Goal: Task Accomplishment & Management: Use online tool/utility

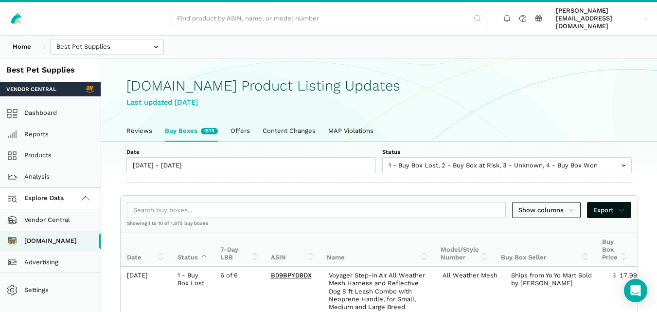
scroll to position [3, 0]
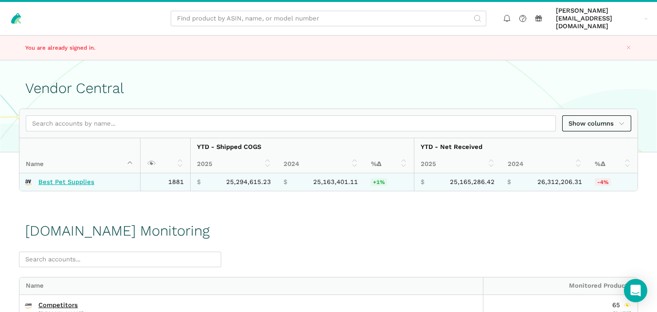
click at [81, 178] on link "Best Pet Supplies" at bounding box center [66, 182] width 56 height 8
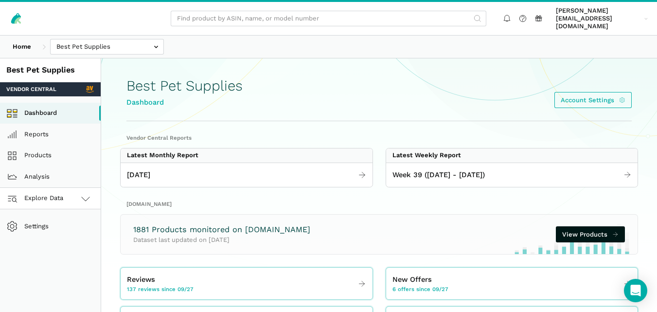
click at [70, 196] on link "Explore Data" at bounding box center [50, 198] width 101 height 21
click at [59, 235] on link "Amazon.com" at bounding box center [50, 240] width 101 height 21
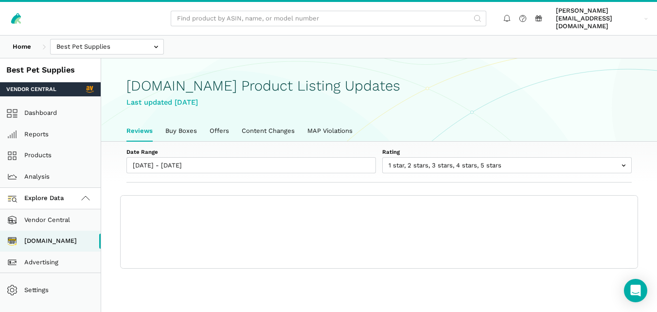
scroll to position [3, 0]
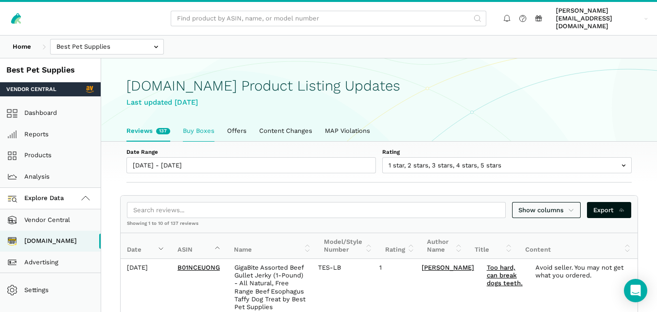
click at [208, 121] on link "Buy Boxes" at bounding box center [198, 131] width 44 height 20
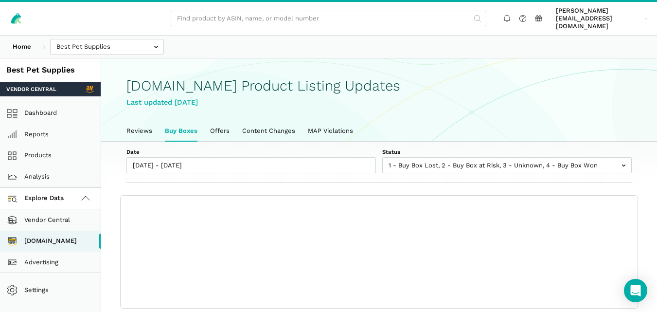
scroll to position [3, 0]
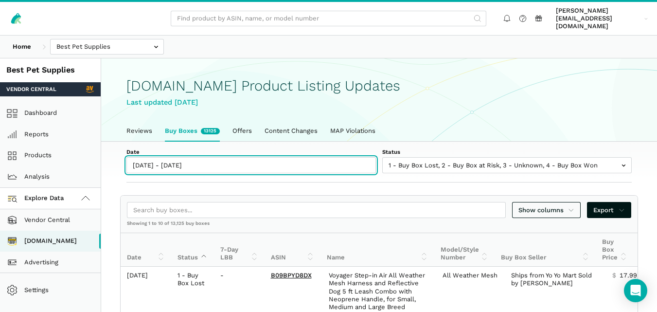
type input "[DATE]"
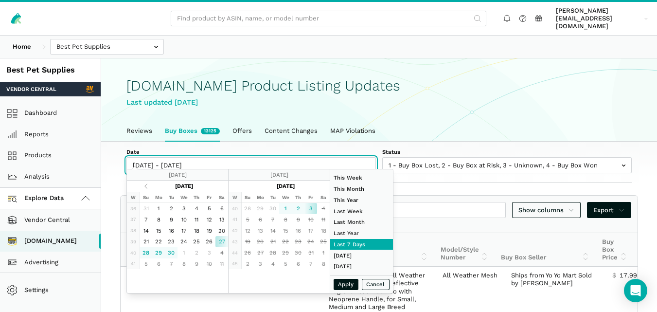
click at [194, 157] on input "09/27/2025 - 10/03/2025" at bounding box center [250, 165] width 249 height 16
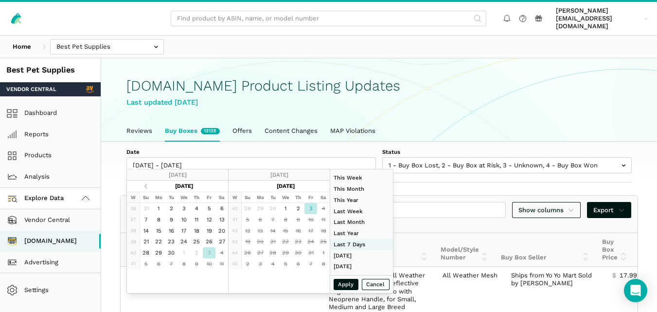
type input "01/01/2024"
type input "12/31/2024"
type input "09/27/2025"
type input "10/03/2025"
type input "09/14/2025"
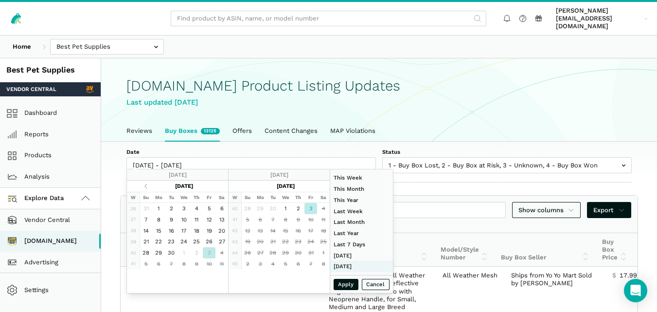
type input "09/20/2025"
type input "[DATE]"
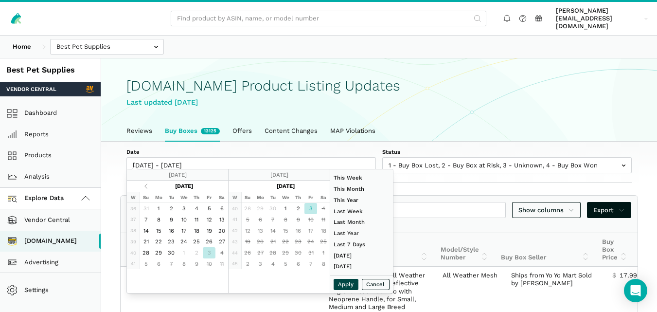
click at [343, 284] on button "Apply" at bounding box center [345, 283] width 25 height 11
type input "[DATE] - [DATE]"
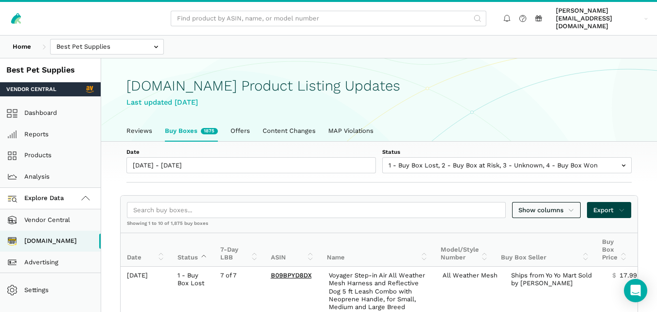
click at [609, 205] on span "Export" at bounding box center [609, 210] width 32 height 10
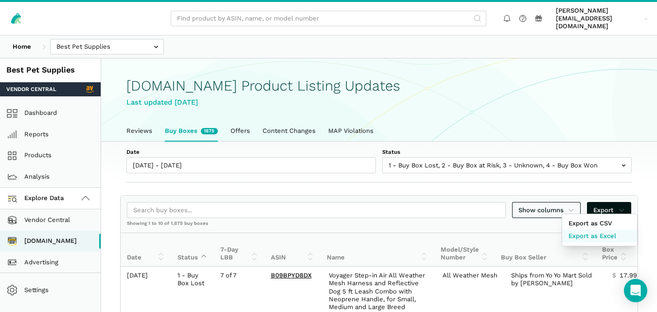
click at [592, 234] on span "Export as Excel" at bounding box center [592, 236] width 48 height 10
click at [136, 125] on div at bounding box center [328, 156] width 657 height 312
click at [136, 125] on link "Reviews" at bounding box center [139, 131] width 38 height 20
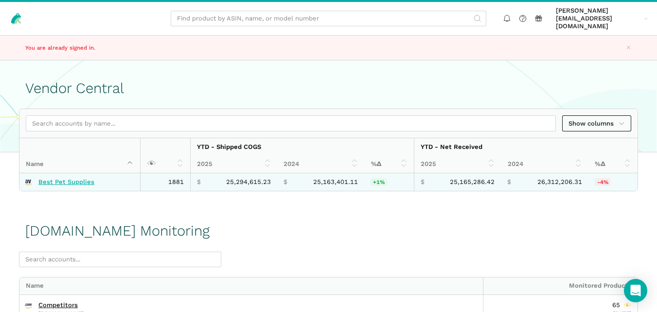
click at [64, 178] on link "Best Pet Supplies" at bounding box center [66, 182] width 56 height 8
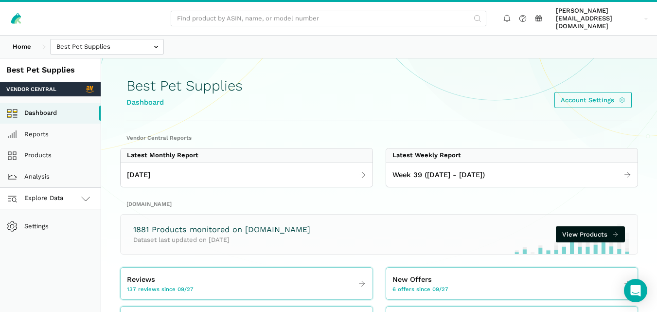
click at [63, 192] on span "Explore Data" at bounding box center [37, 198] width 54 height 12
click at [62, 234] on link "[DOMAIN_NAME]" at bounding box center [50, 240] width 101 height 21
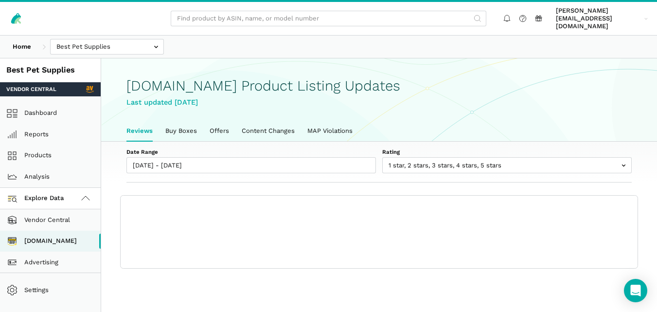
scroll to position [3, 0]
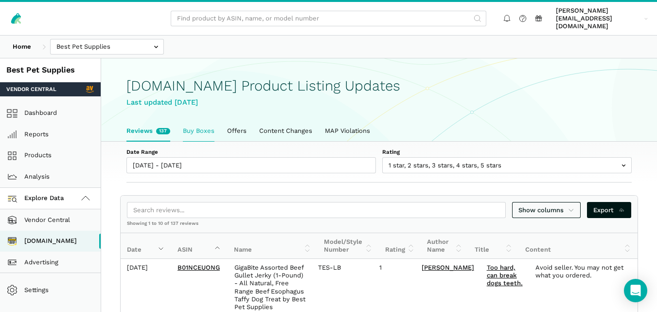
click at [209, 121] on link "Buy Boxes" at bounding box center [198, 131] width 44 height 20
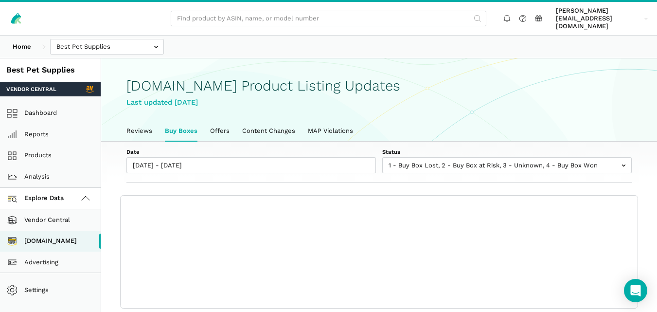
scroll to position [3, 0]
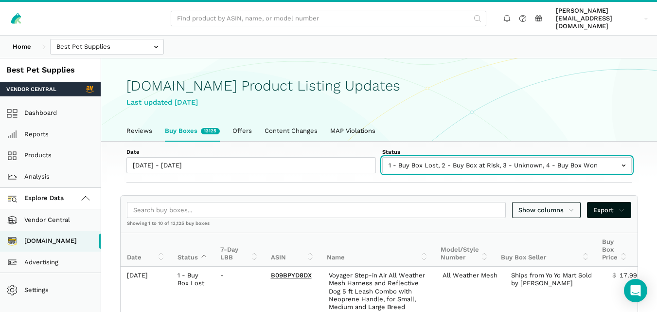
click at [470, 157] on input "text" at bounding box center [506, 165] width 249 height 16
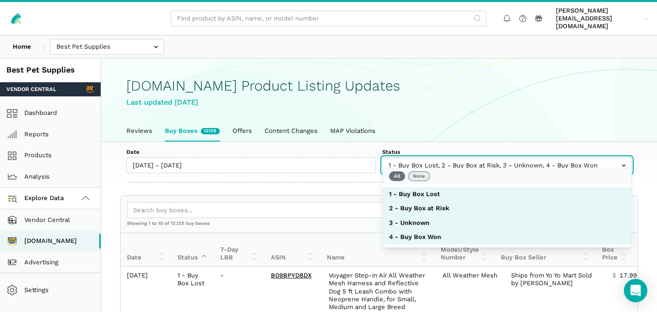
click at [416, 179] on button "None" at bounding box center [419, 176] width 22 height 10
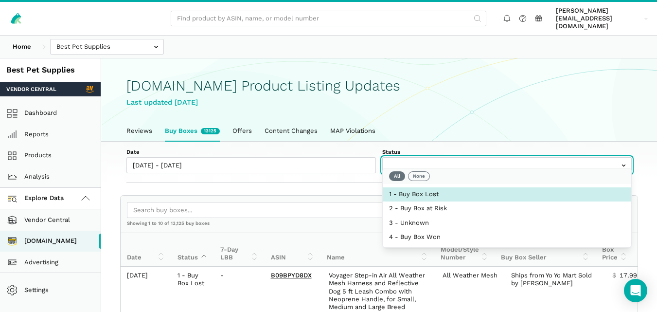
select select "1 - Buy Box Lost"
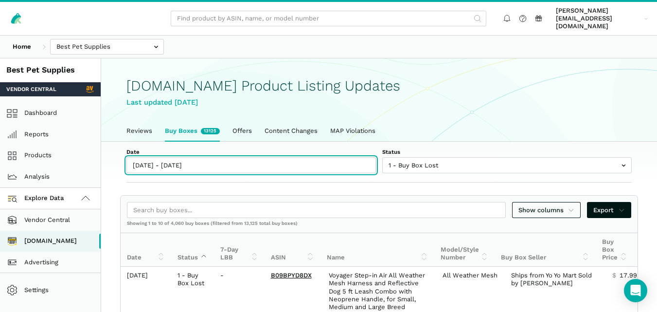
type input "[DATE]"
click at [184, 157] on input "[DATE] - [DATE]" at bounding box center [250, 165] width 249 height 16
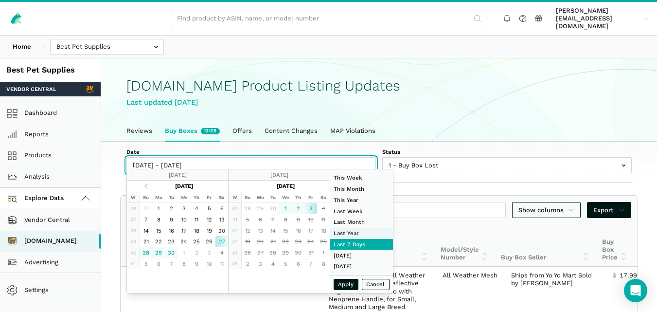
type input "[DATE]"
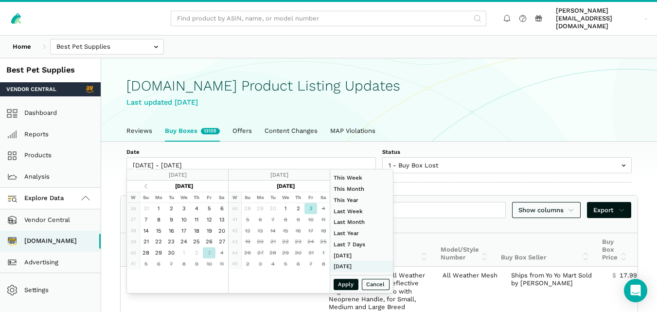
type input "[DATE]"
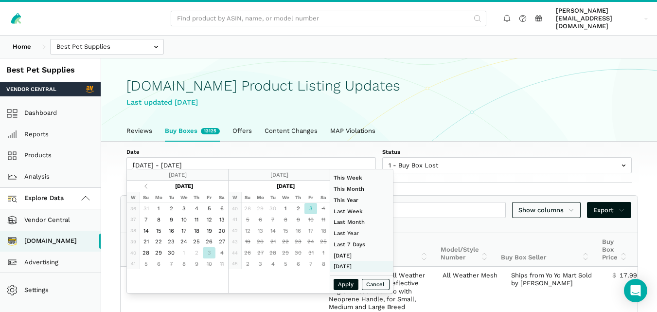
type input "[DATE]"
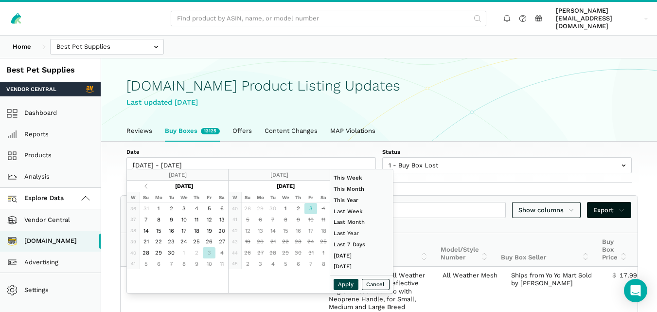
click at [343, 284] on button "Apply" at bounding box center [345, 283] width 25 height 11
type input "[DATE] - [DATE]"
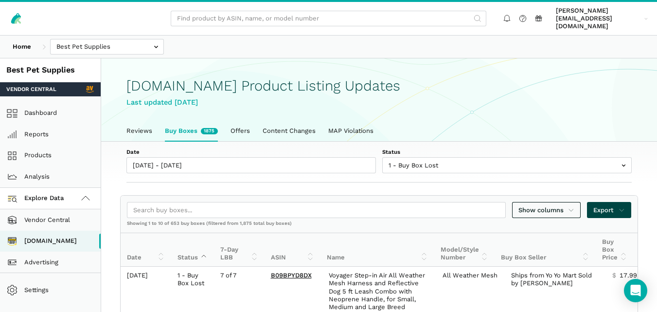
click at [613, 205] on span "Export" at bounding box center [609, 210] width 32 height 10
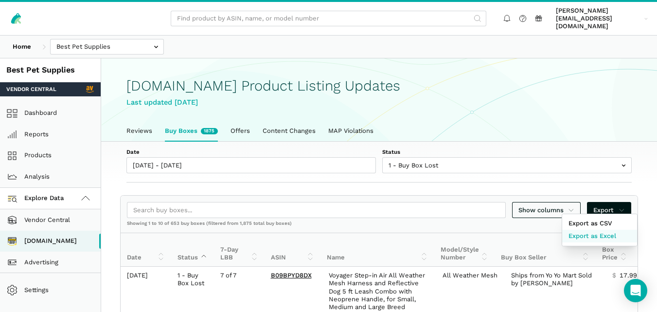
click at [605, 233] on span "Export as Excel" at bounding box center [592, 236] width 48 height 10
